Goal: Information Seeking & Learning: Check status

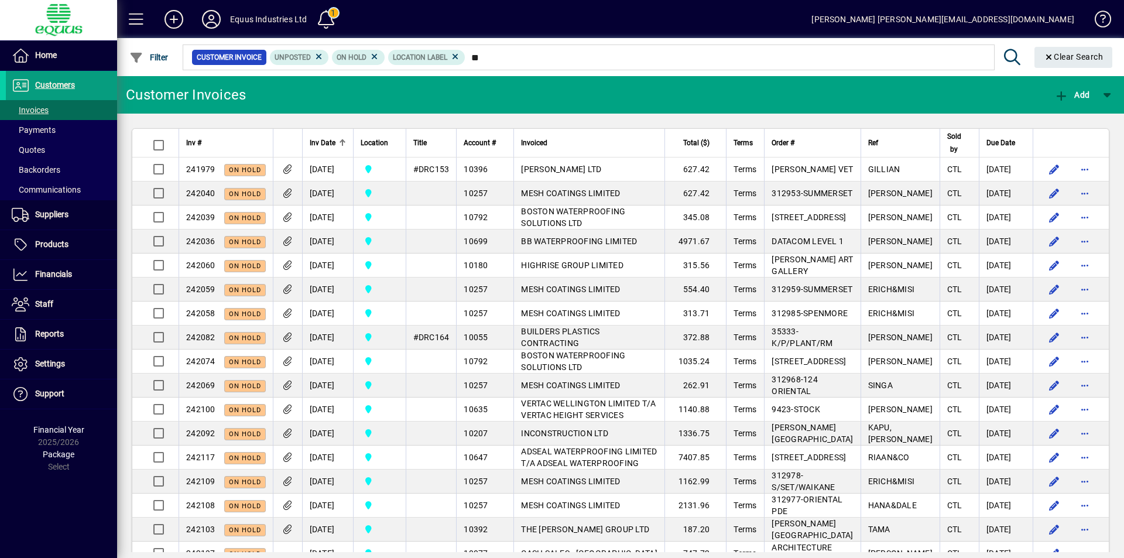
type input "*"
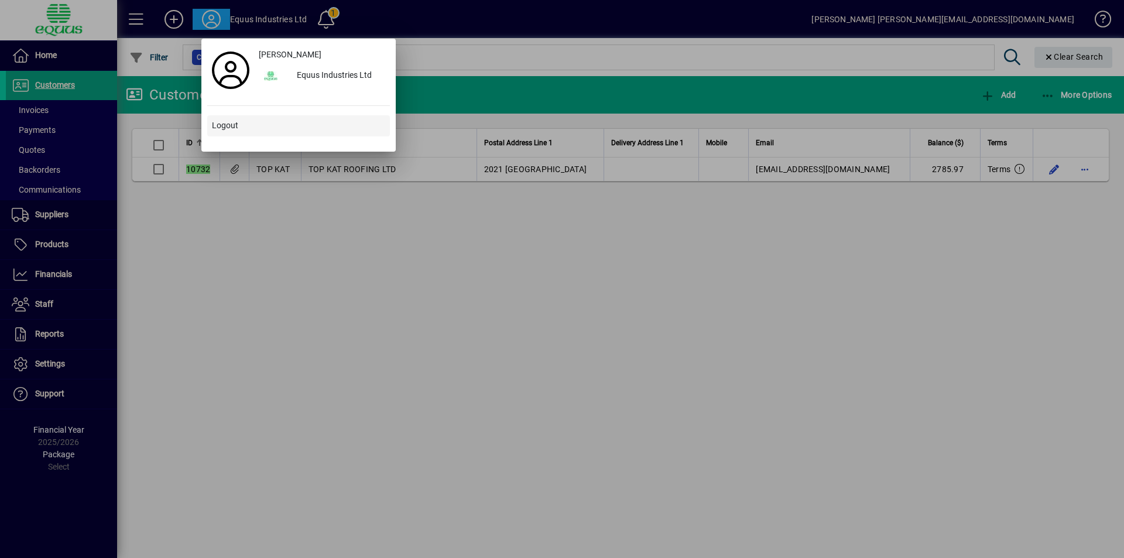
click at [232, 127] on span "Logout" at bounding box center [225, 125] width 26 height 12
